Goal: Entertainment & Leisure: Browse casually

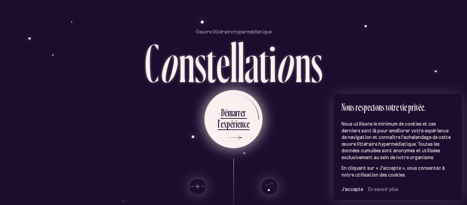
click at [261, 121] on ul "D é m a r r e r l ’ e x p é r i e n c e" at bounding box center [233, 119] width 58 height 58
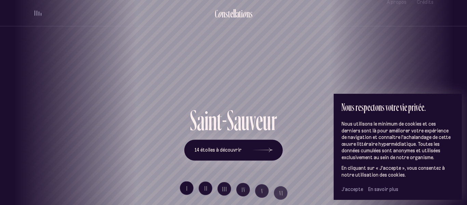
click at [355, 190] on span "J’accepte" at bounding box center [353, 189] width 22 height 6
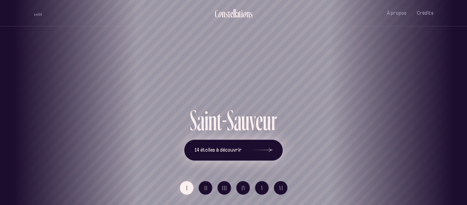
click at [263, 152] on icon at bounding box center [262, 149] width 21 height 51
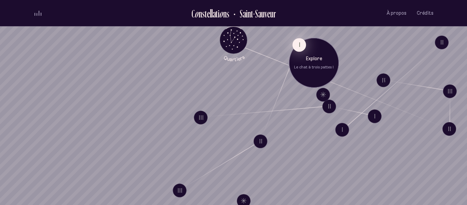
click at [299, 45] on button "I" at bounding box center [299, 45] width 14 height 14
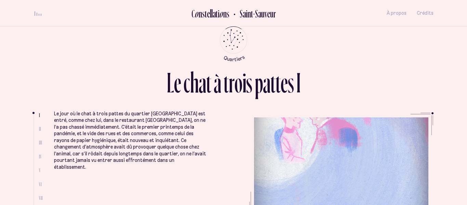
click at [206, 163] on ul "Le jour où le chat à trois pattes du quartier [GEOGRAPHIC_DATA] est entré, comm…" at bounding box center [243, 163] width 379 height 103
click at [40, 130] on span "II" at bounding box center [40, 129] width 2 height 6
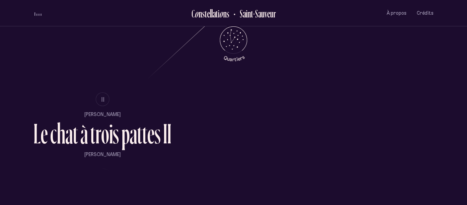
scroll to position [411, 0]
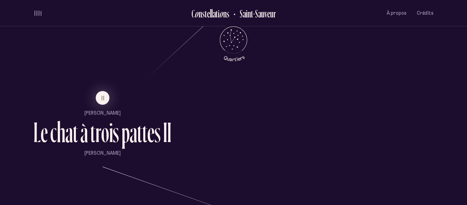
click at [97, 112] on p "[PERSON_NAME]" at bounding box center [103, 113] width 138 height 7
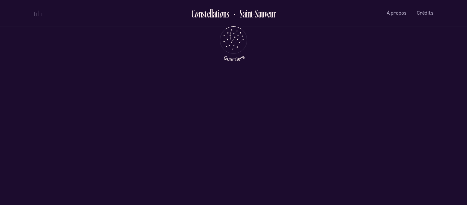
scroll to position [0, 0]
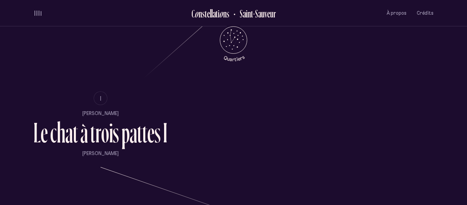
scroll to position [412, 0]
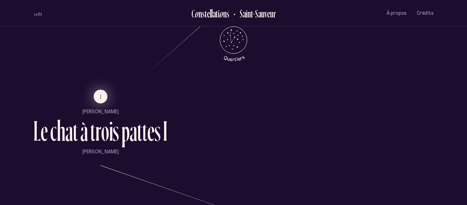
click at [103, 98] on button "I" at bounding box center [101, 97] width 14 height 14
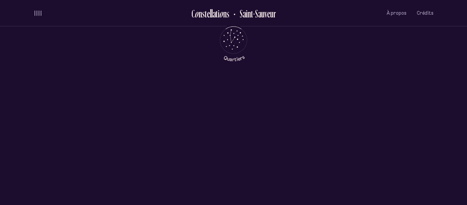
scroll to position [0, 0]
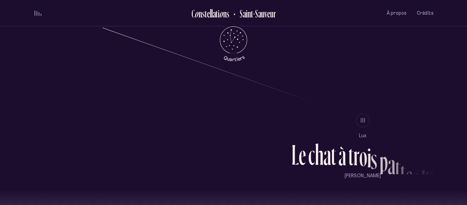
scroll to position [550, 0]
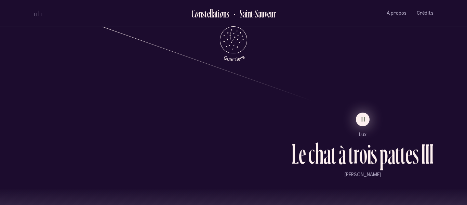
click at [357, 124] on button "III" at bounding box center [363, 119] width 14 height 14
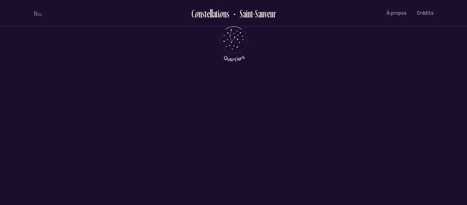
scroll to position [0, 0]
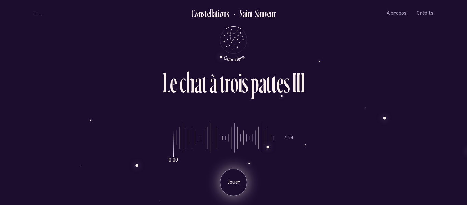
click at [240, 184] on p "Jouer" at bounding box center [233, 182] width 17 height 7
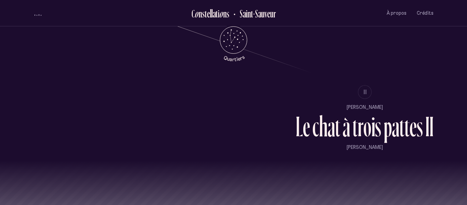
scroll to position [636, 0]
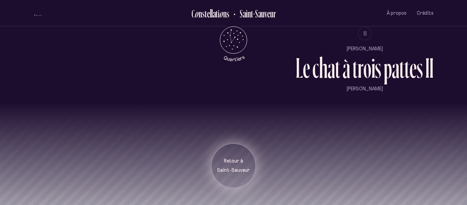
click at [240, 162] on p "Retour à" at bounding box center [233, 161] width 34 height 7
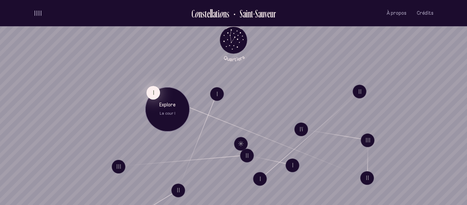
click at [149, 93] on button "I" at bounding box center [153, 92] width 14 height 14
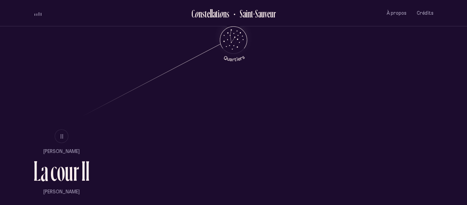
scroll to position [381, 0]
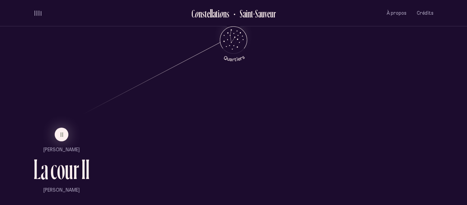
click at [68, 137] on ul "II [PERSON_NAME] L a c o u r I I [PERSON_NAME]" at bounding box center [62, 161] width 56 height 66
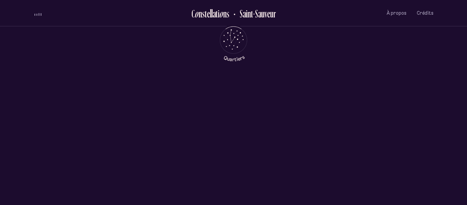
scroll to position [0, 0]
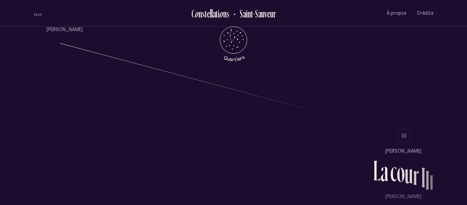
scroll to position [534, 0]
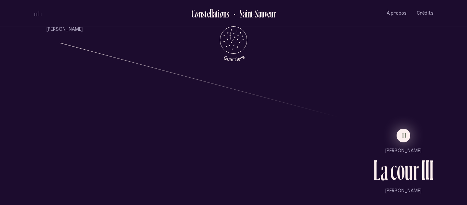
click at [406, 141] on button "III" at bounding box center [404, 136] width 14 height 14
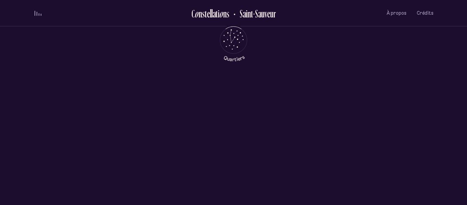
scroll to position [0, 0]
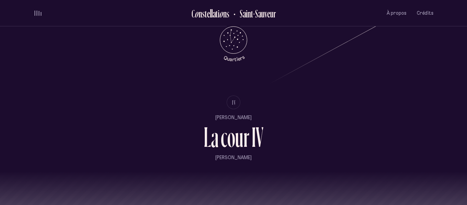
scroll to position [725, 0]
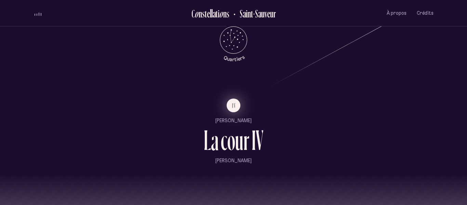
click at [230, 110] on button "IV" at bounding box center [234, 105] width 14 height 14
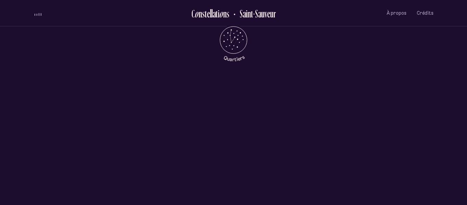
scroll to position [0, 0]
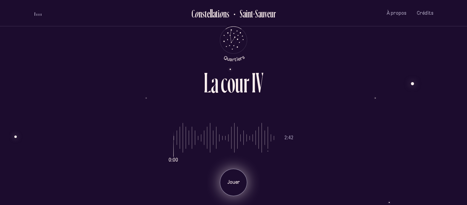
click at [237, 183] on p "Jouer" at bounding box center [233, 182] width 17 height 7
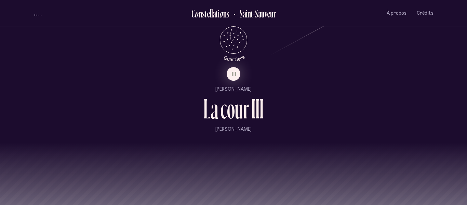
scroll to position [797, 0]
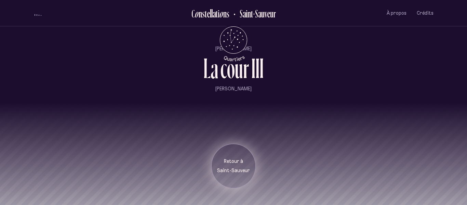
click at [237, 161] on p "Retour à" at bounding box center [233, 161] width 34 height 7
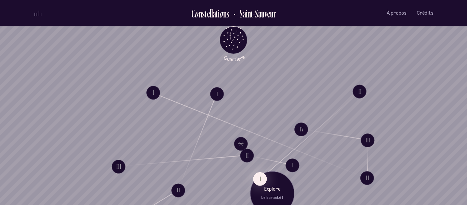
click at [262, 186] on p "Explore" at bounding box center [272, 189] width 34 height 7
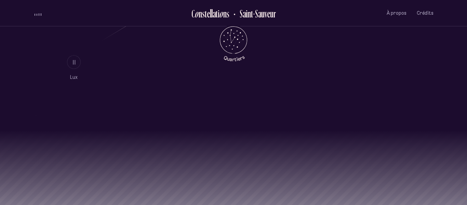
scroll to position [475, 0]
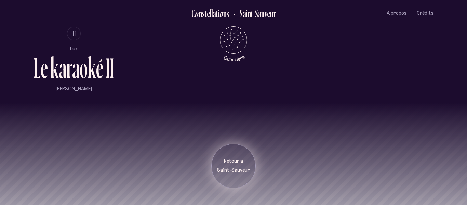
click at [227, 181] on div "Retour à [GEOGRAPHIC_DATA]" at bounding box center [233, 166] width 44 height 44
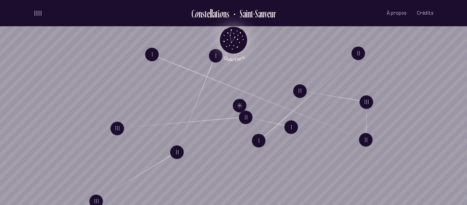
click at [231, 48] on icon "Quartiers" at bounding box center [234, 51] width 40 height 21
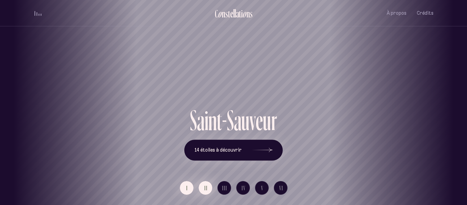
click at [204, 185] on button "II" at bounding box center [206, 188] width 14 height 14
click at [180, 186] on button "I" at bounding box center [187, 188] width 14 height 14
click at [246, 151] on button "14 étoiles à découvrir" at bounding box center [233, 149] width 98 height 21
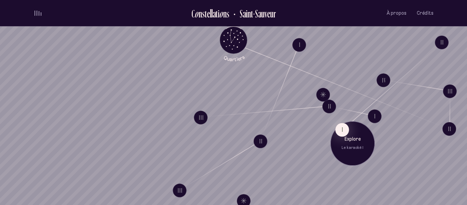
click at [358, 147] on p "Le karaoké I" at bounding box center [352, 147] width 34 height 5
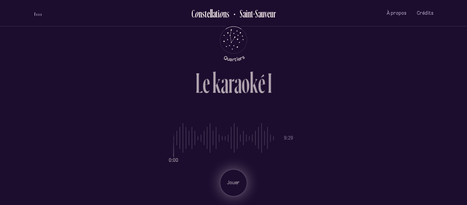
click at [243, 179] on div "Jouer" at bounding box center [233, 182] width 27 height 27
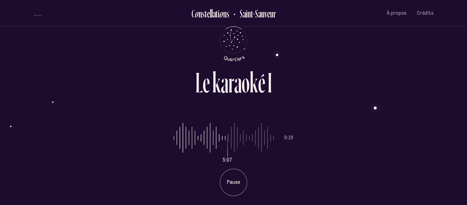
type input "***"
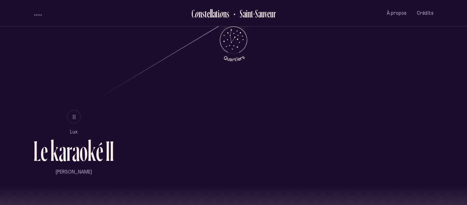
scroll to position [395, 0]
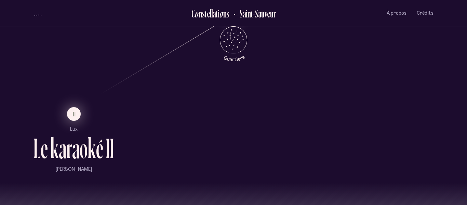
click at [69, 109] on button "II" at bounding box center [74, 114] width 14 height 14
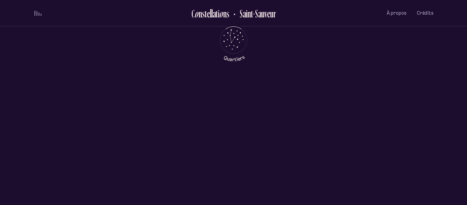
scroll to position [0, 0]
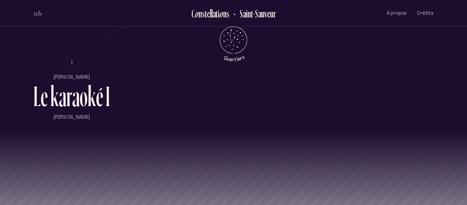
scroll to position [475, 0]
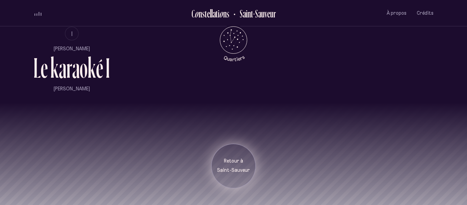
click at [241, 154] on div "Retour à [GEOGRAPHIC_DATA]" at bounding box center [233, 166] width 44 height 44
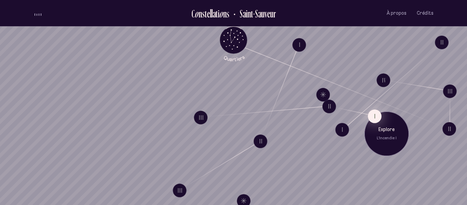
click at [374, 115] on button "I" at bounding box center [375, 116] width 14 height 14
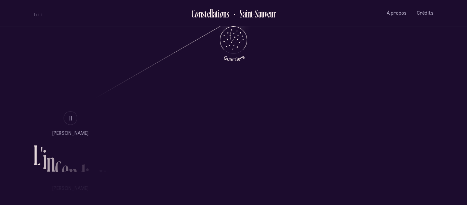
scroll to position [394, 0]
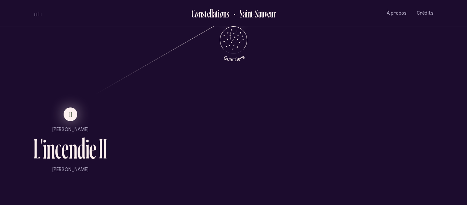
click at [66, 112] on button "II" at bounding box center [71, 114] width 14 height 14
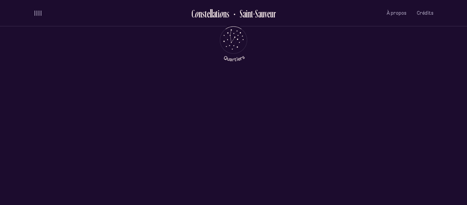
scroll to position [0, 0]
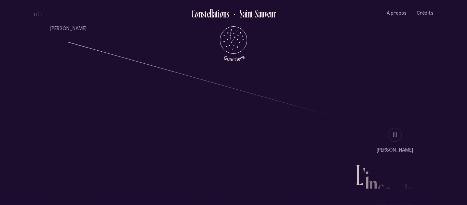
scroll to position [536, 0]
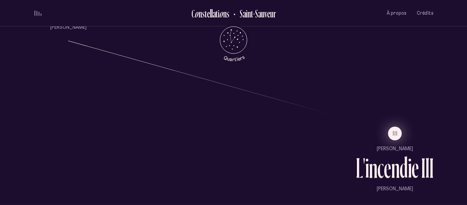
click at [395, 133] on span "III" at bounding box center [395, 133] width 5 height 6
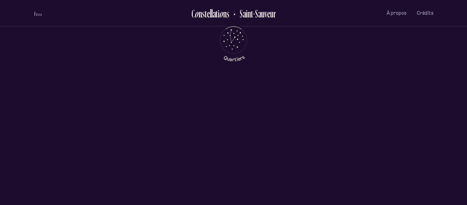
scroll to position [0, 0]
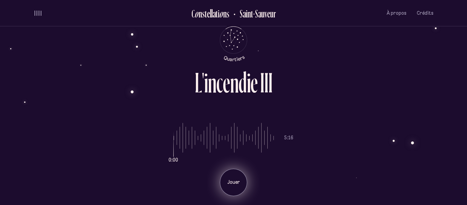
click at [234, 174] on div "Jouer" at bounding box center [233, 182] width 27 height 27
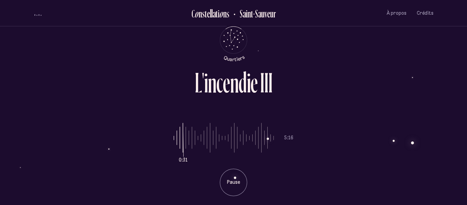
click at [186, 146] on input "range" at bounding box center [224, 137] width 100 height 51
click at [194, 145] on input "range" at bounding box center [224, 137] width 100 height 51
click at [203, 143] on input "range" at bounding box center [224, 137] width 100 height 51
click at [214, 142] on input "range" at bounding box center [224, 137] width 100 height 51
click at [222, 141] on input "range" at bounding box center [224, 137] width 100 height 51
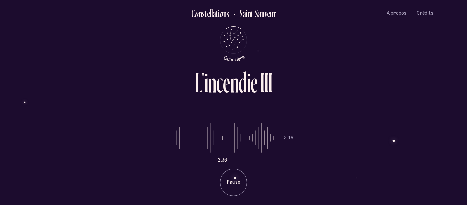
click at [231, 135] on input "range" at bounding box center [224, 137] width 100 height 51
click at [238, 142] on input "range" at bounding box center [224, 137] width 100 height 51
type input "***"
click at [249, 136] on input "range" at bounding box center [224, 137] width 100 height 51
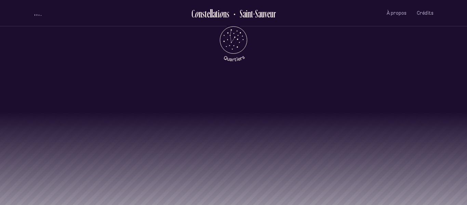
scroll to position [636, 0]
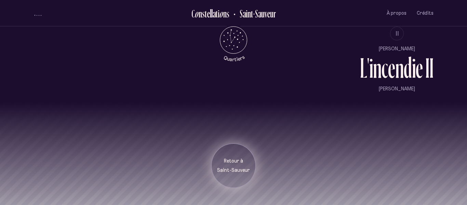
click at [240, 160] on p "Retour à" at bounding box center [233, 161] width 34 height 7
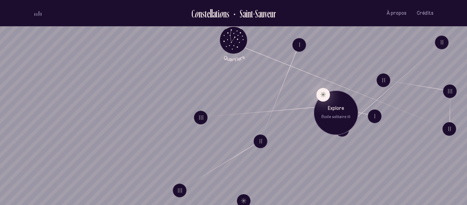
click at [321, 92] on button "Explore Étoile solitaire III" at bounding box center [323, 95] width 14 height 14
